Goal: Task Accomplishment & Management: Complete application form

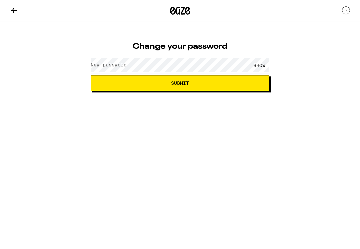
click at [121, 57] on div "SHOW" at bounding box center [180, 65] width 179 height 20
click at [189, 81] on span "Submit" at bounding box center [180, 83] width 18 height 5
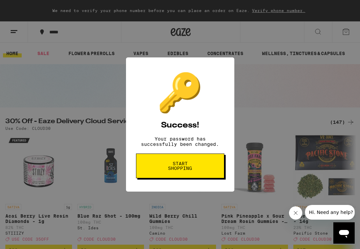
click at [190, 164] on button "Start shopping" at bounding box center [180, 165] width 88 height 25
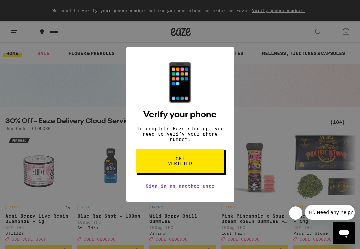
click at [194, 164] on span "Get verified" at bounding box center [180, 160] width 34 height 9
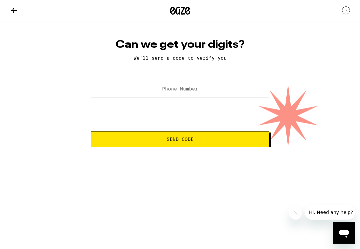
click at [181, 83] on input "Phone Number" at bounding box center [180, 89] width 179 height 15
type input "[PHONE_NUMBER]"
click at [180, 140] on button "Send Code" at bounding box center [180, 139] width 179 height 16
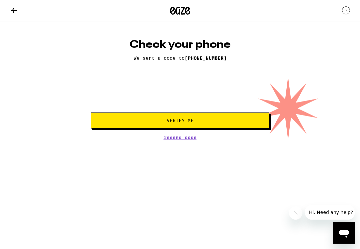
click at [149, 97] on input "tel" at bounding box center [149, 89] width 13 height 20
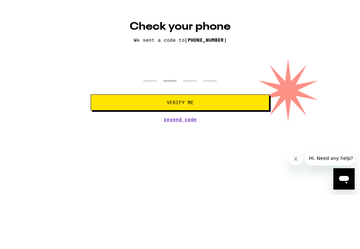
type input "9"
type input "4"
type input "1"
click at [180, 112] on button "Verify Me" at bounding box center [180, 120] width 179 height 16
